Goal: Transaction & Acquisition: Purchase product/service

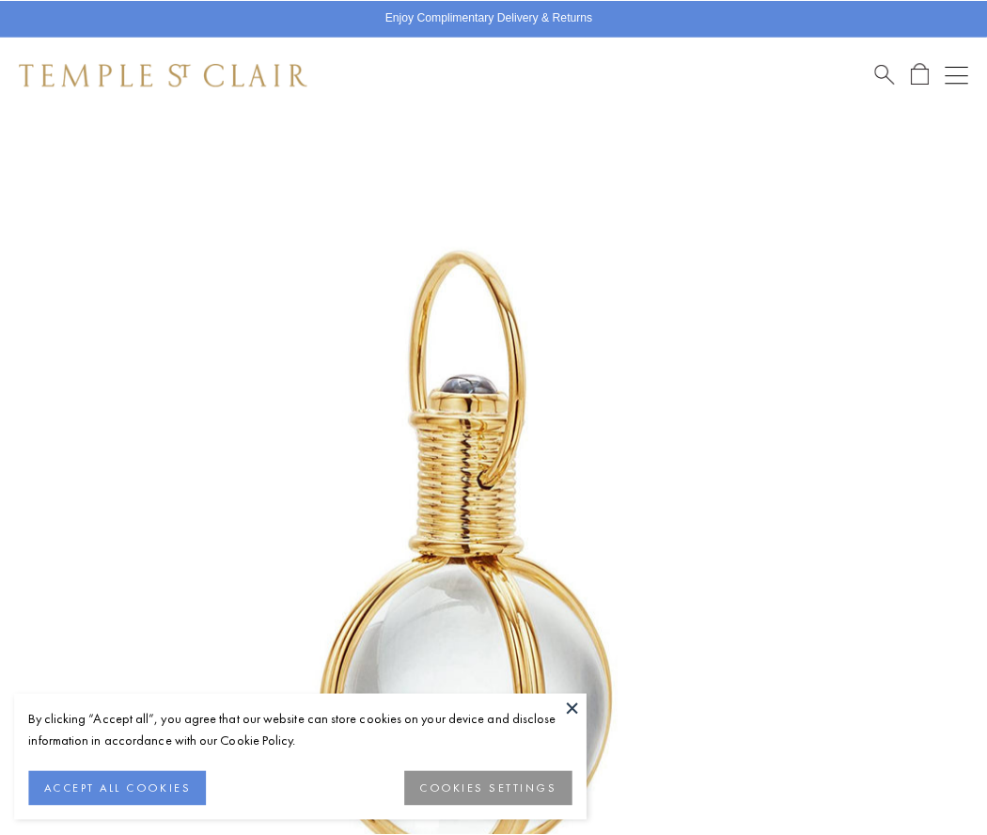
scroll to position [487, 0]
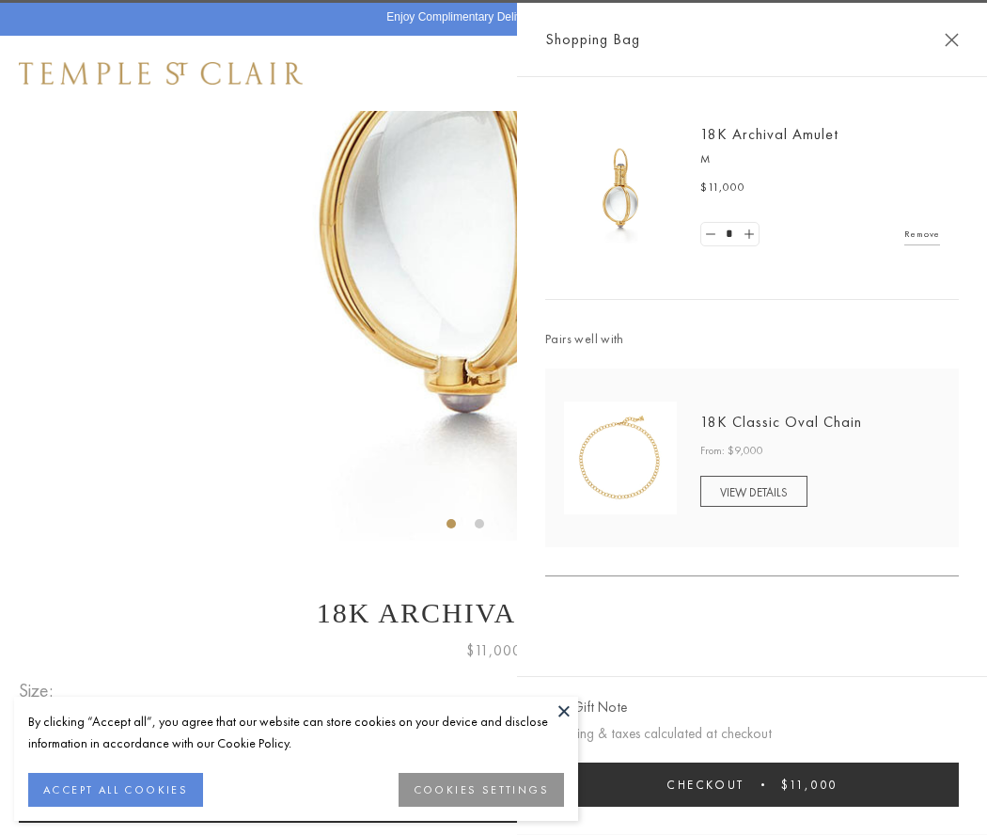
click at [752, 784] on button "Checkout $11,000" at bounding box center [752, 784] width 414 height 44
